Goal: Transaction & Acquisition: Purchase product/service

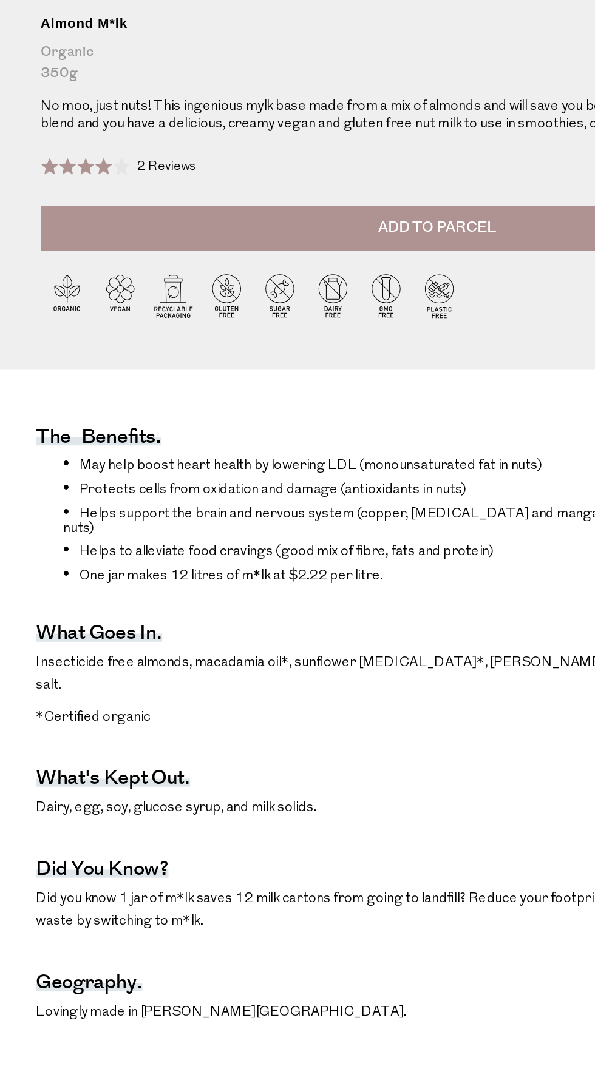
scroll to position [127, 0]
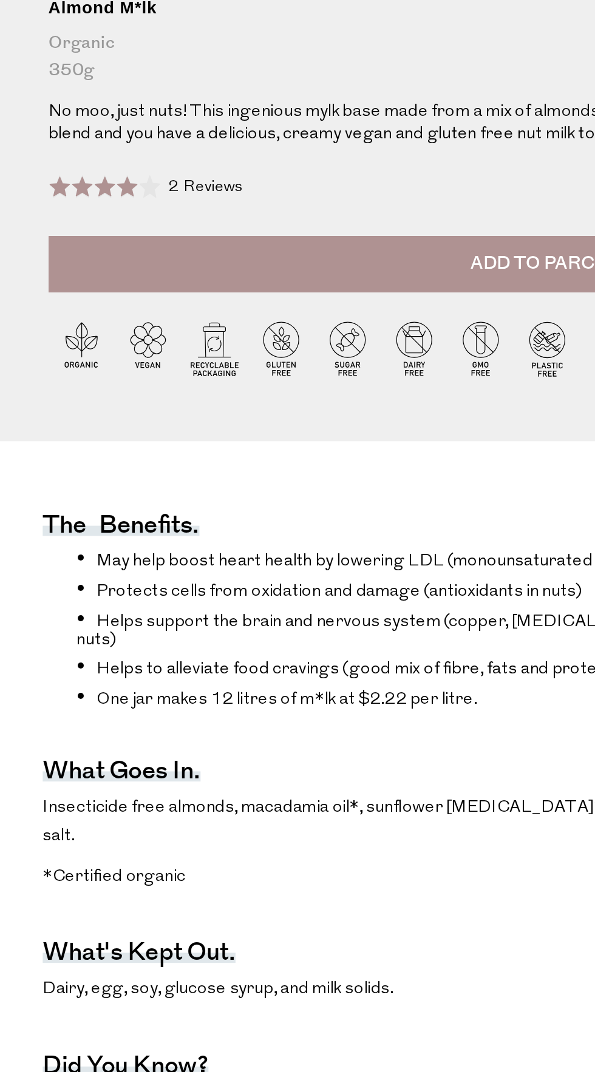
click at [170, 957] on div "Close dialog WOULD YOU LIKE $10 OFF YOUR FIRST ORDER? YES PLEASE NO THANKS [PER…" at bounding box center [297, 536] width 595 height 1072
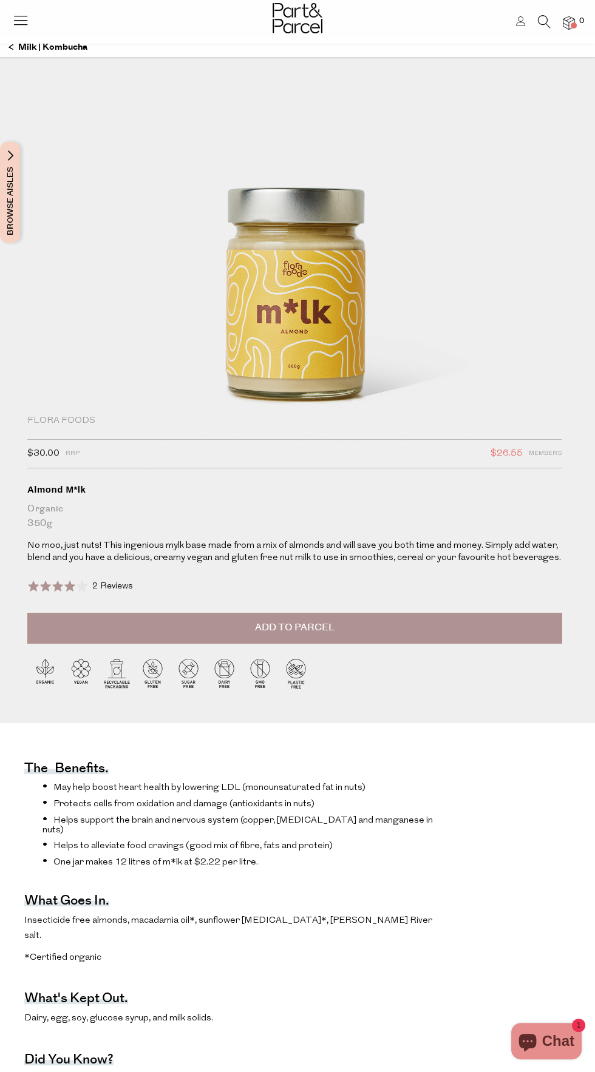
scroll to position [7, 0]
